Goal: Check status

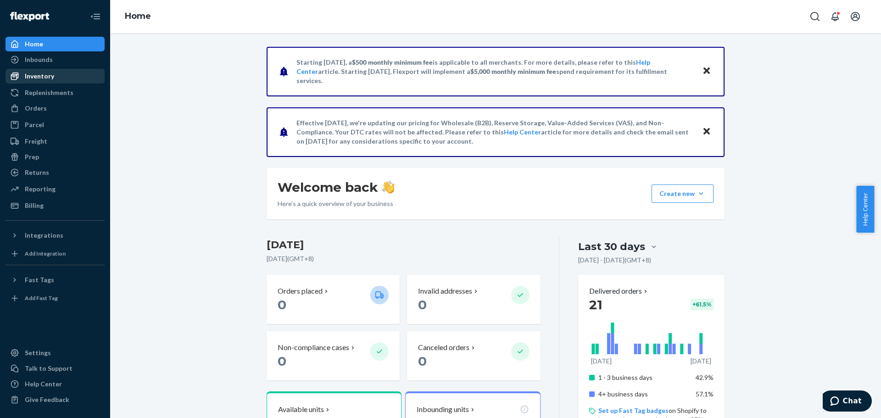
click at [43, 80] on div "Inventory" at bounding box center [39, 76] width 29 height 9
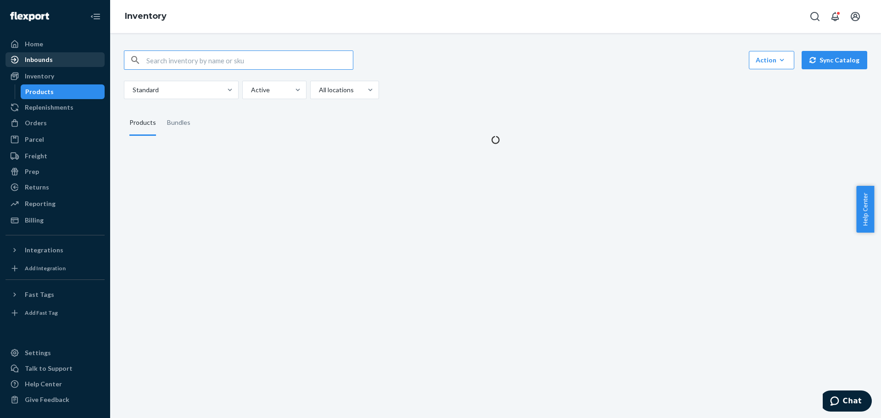
click at [39, 61] on div "Inbounds" at bounding box center [39, 59] width 28 height 9
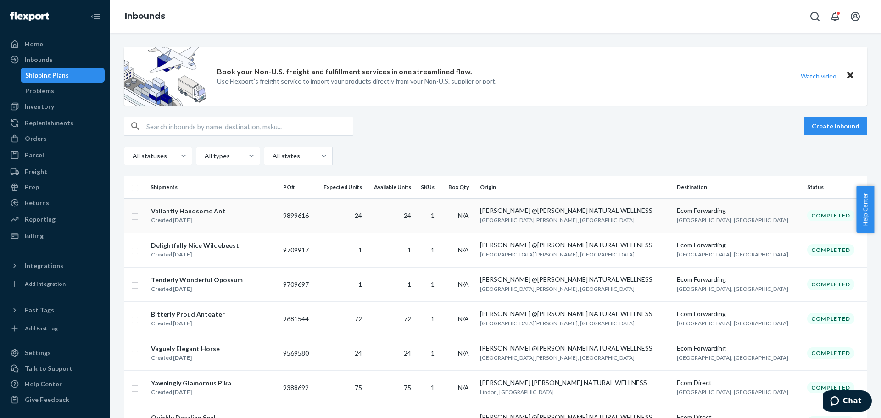
click at [268, 218] on div "Valiantly Handsome Ant Created [DATE]" at bounding box center [212, 215] width 125 height 19
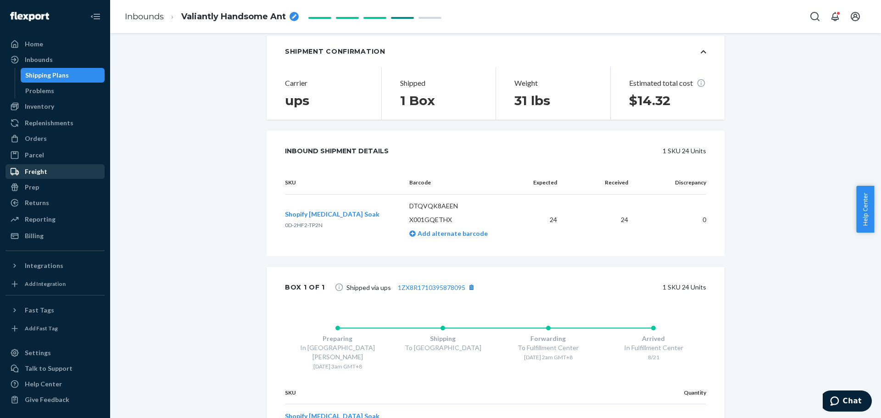
scroll to position [79, 0]
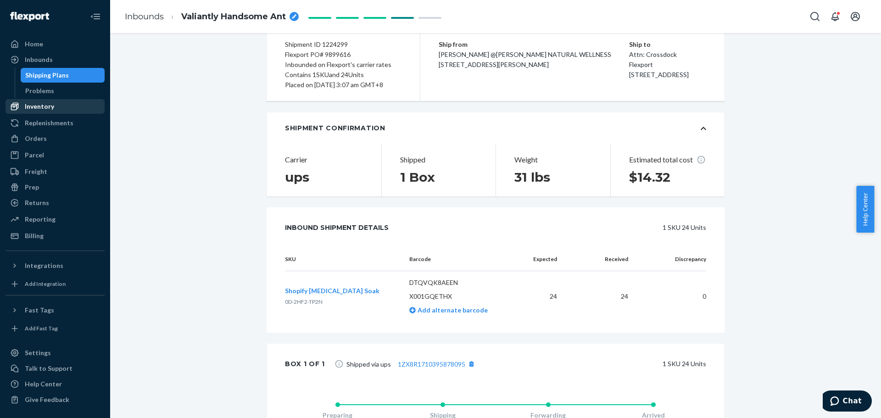
click at [38, 110] on div "Inventory" at bounding box center [39, 106] width 29 height 9
